Goal: Navigation & Orientation: Find specific page/section

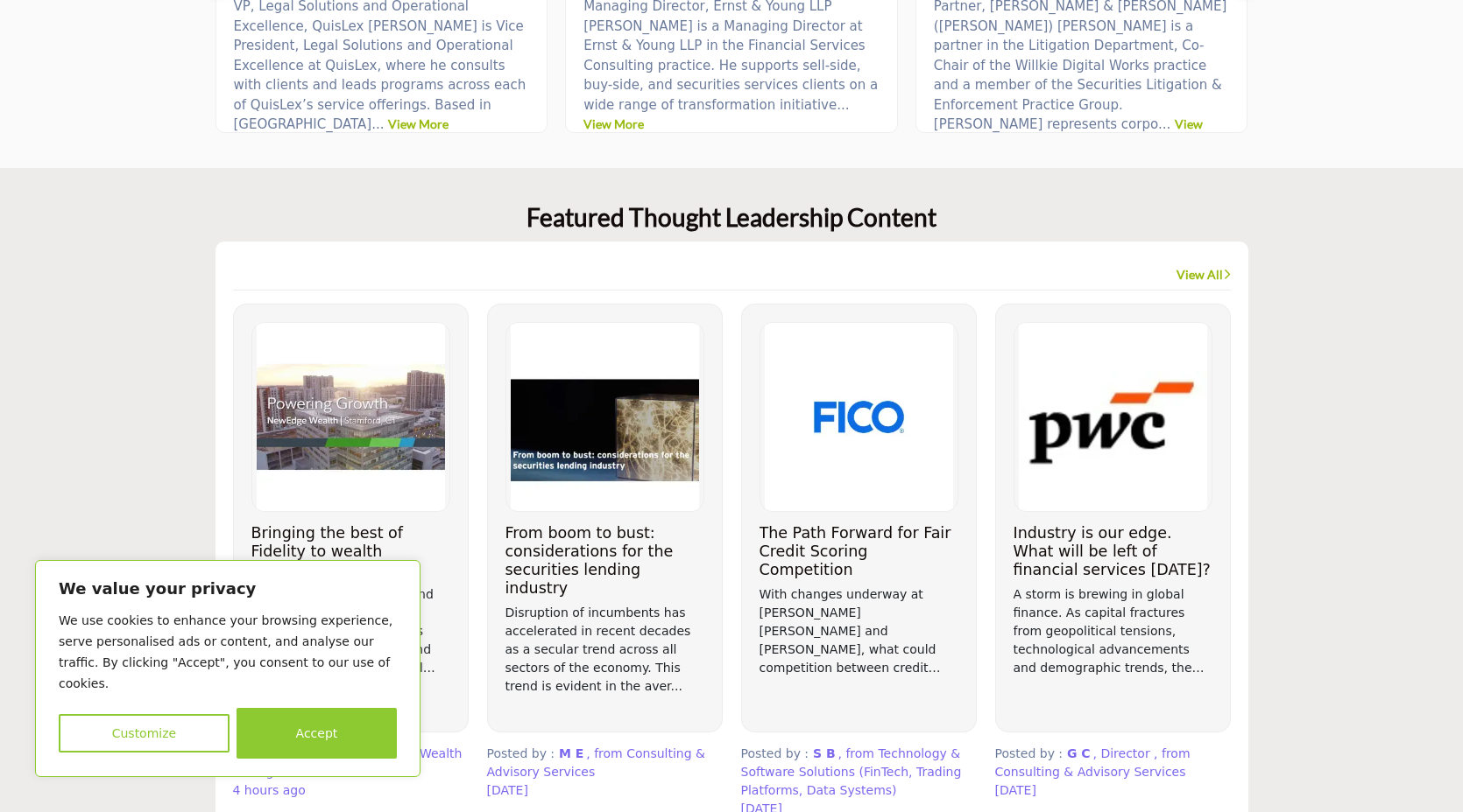
scroll to position [1256, 0]
click at [277, 746] on button "Accept" at bounding box center [317, 733] width 161 height 51
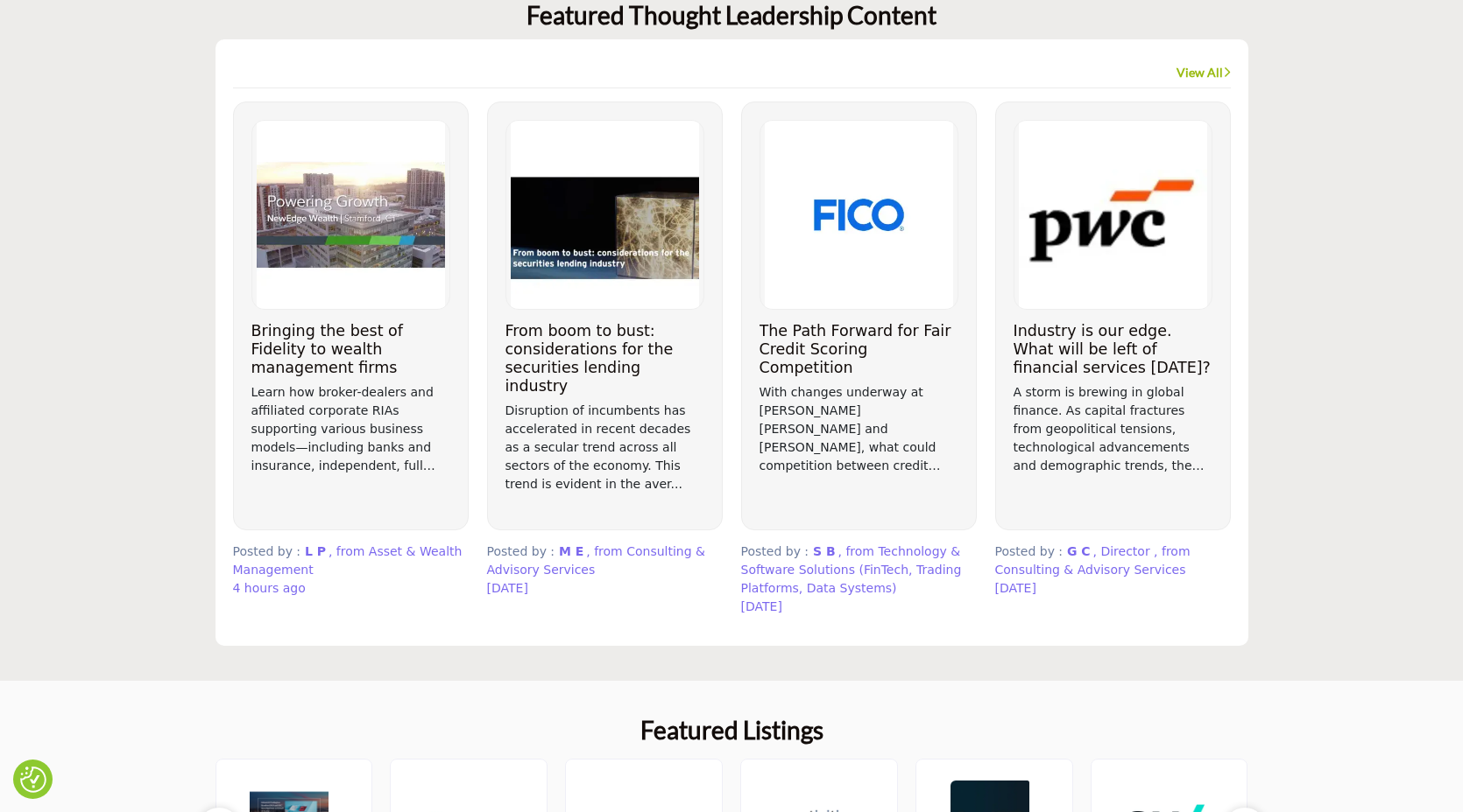
scroll to position [1446, 0]
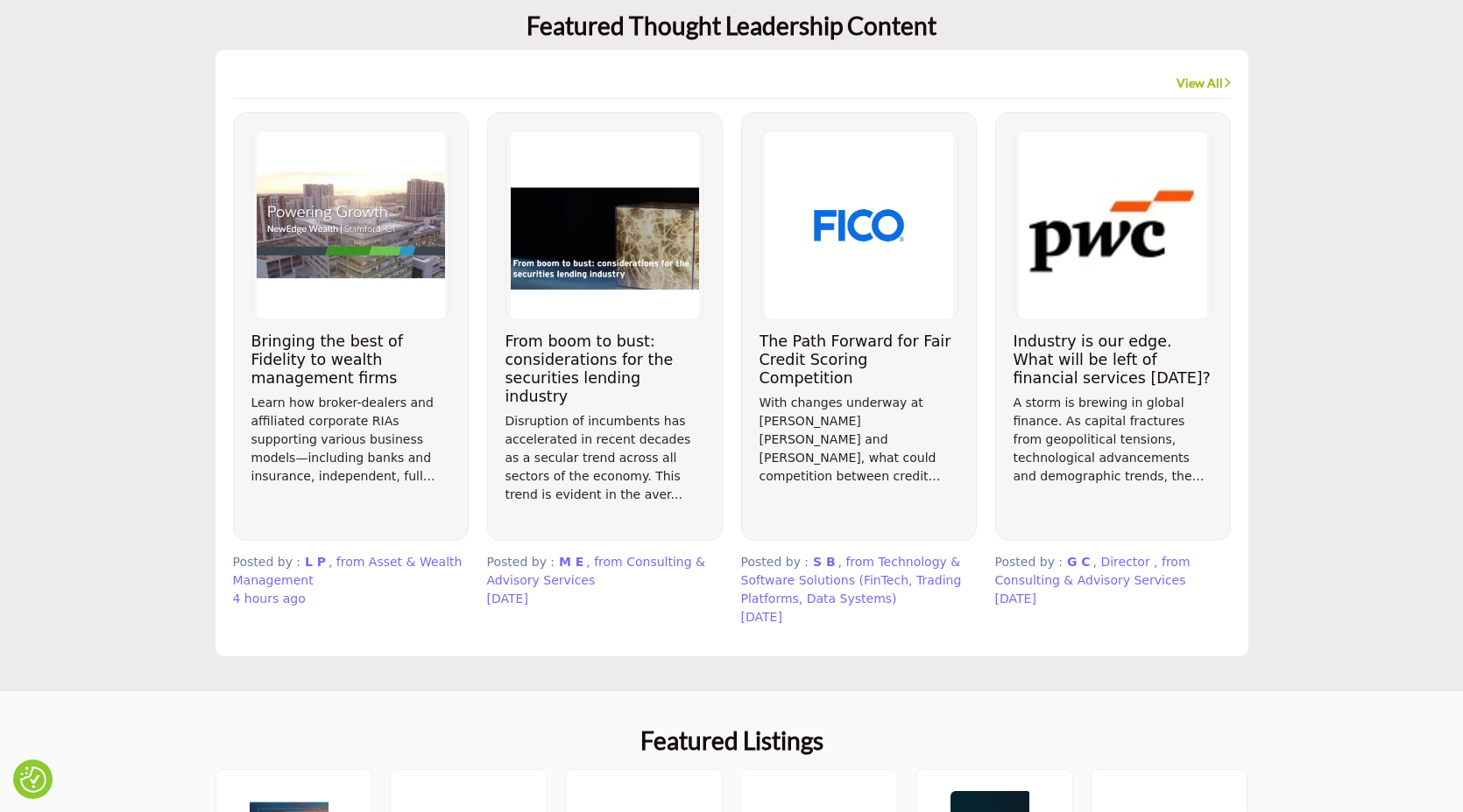
click at [1196, 91] on div "View All" at bounding box center [1203, 82] width 55 height 32
click at [1196, 82] on link "View All" at bounding box center [1203, 83] width 55 height 17
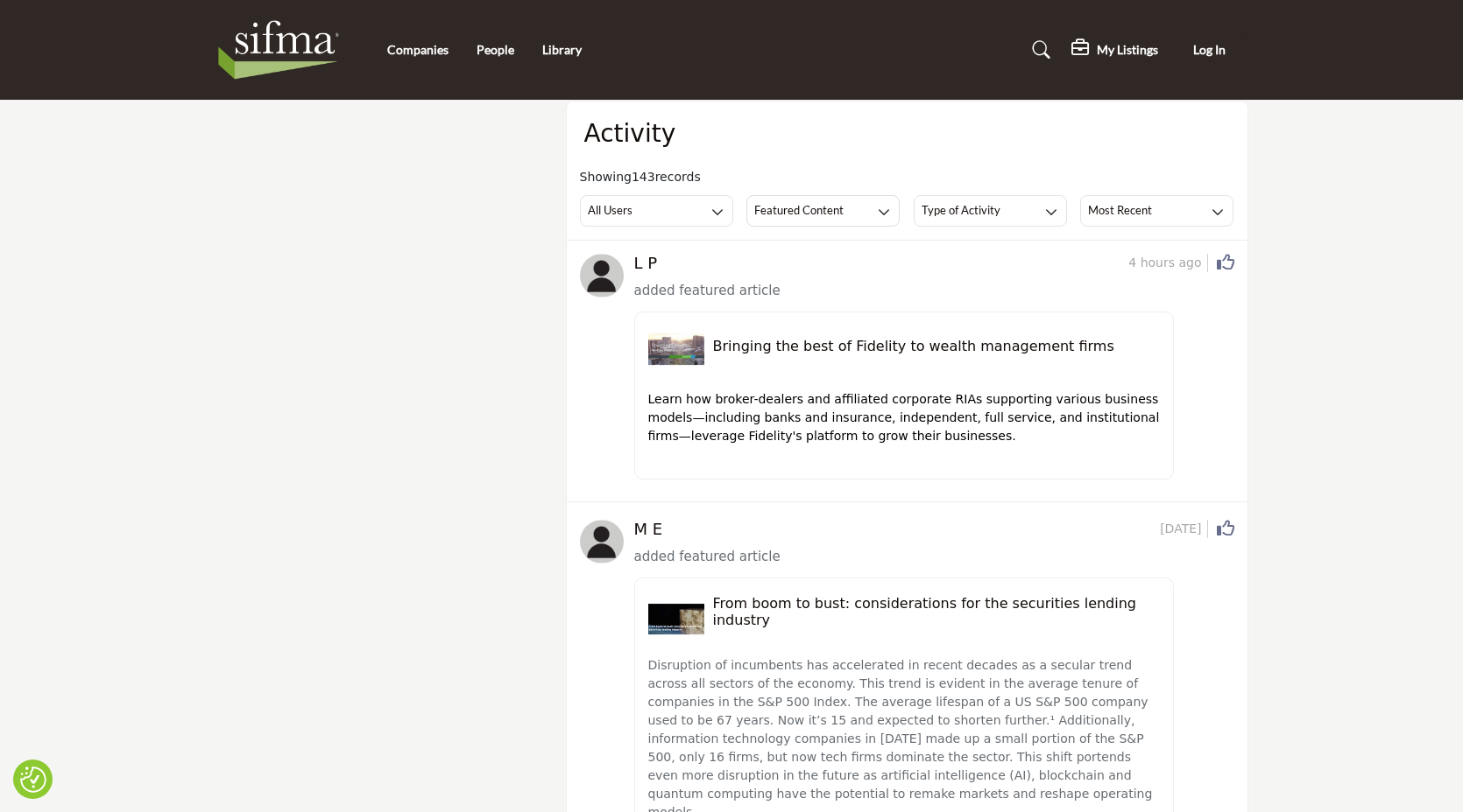
click at [306, 64] on img at bounding box center [283, 50] width 136 height 70
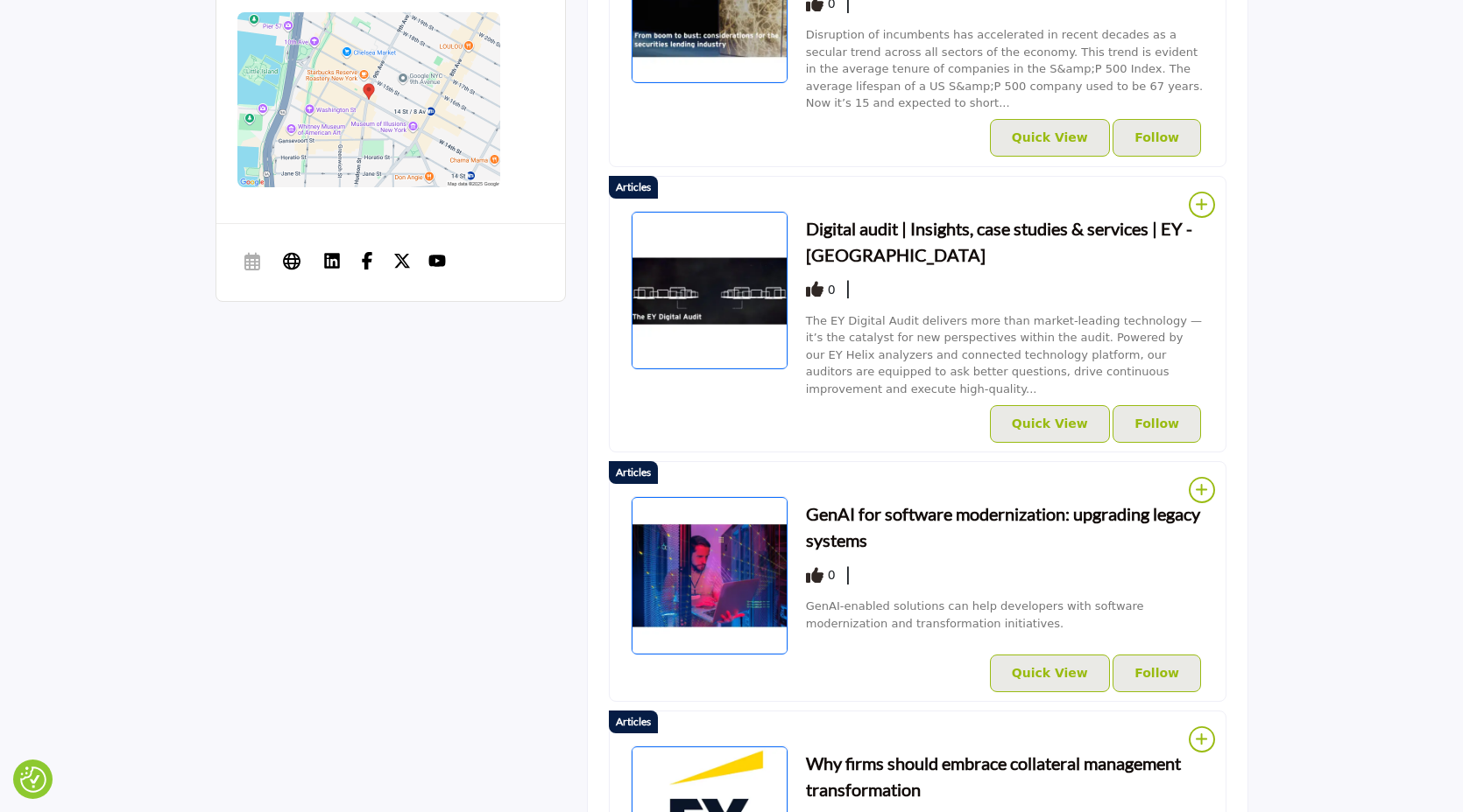
scroll to position [1020, 0]
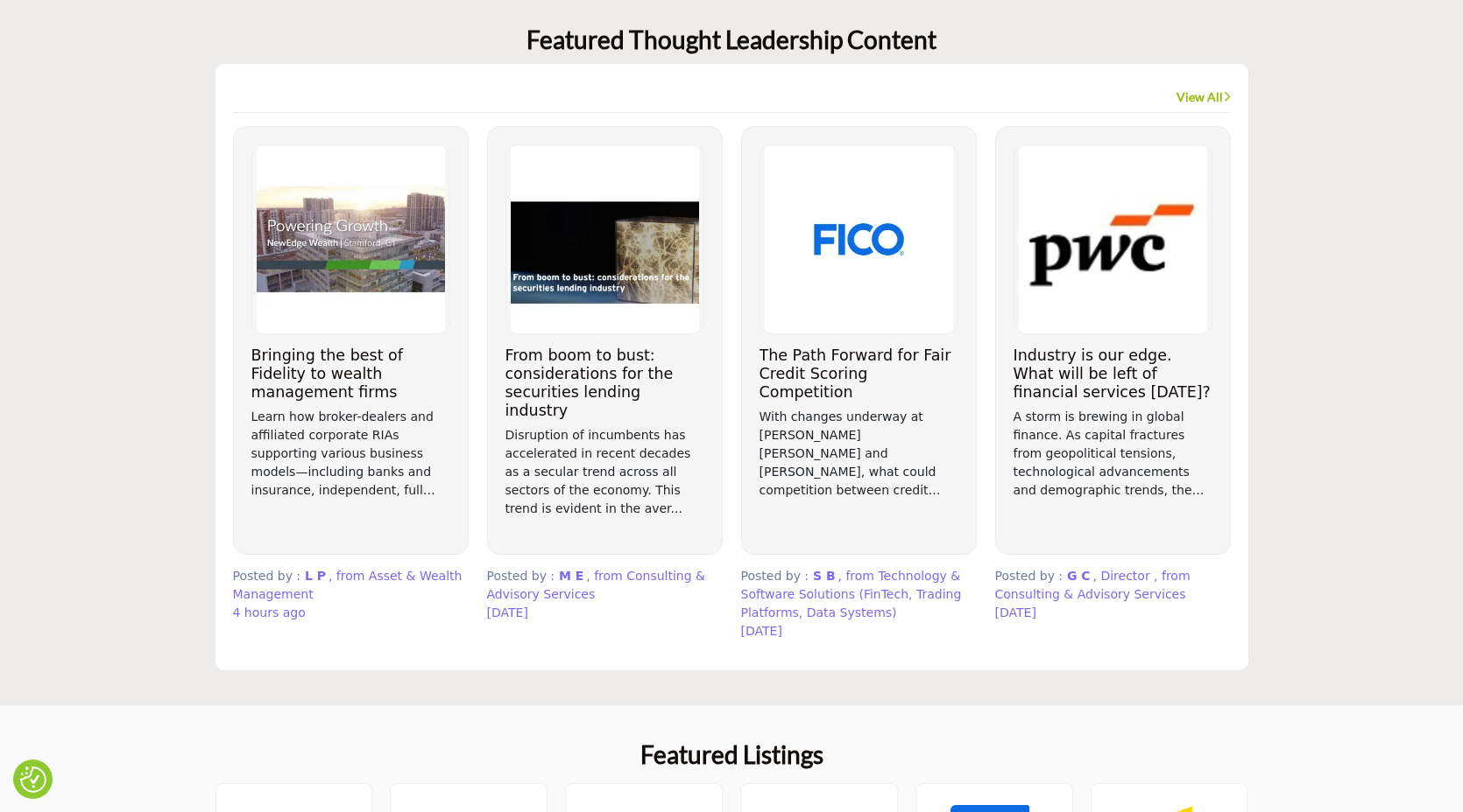
scroll to position [1433, 0]
